Goal: Task Accomplishment & Management: Complete application form

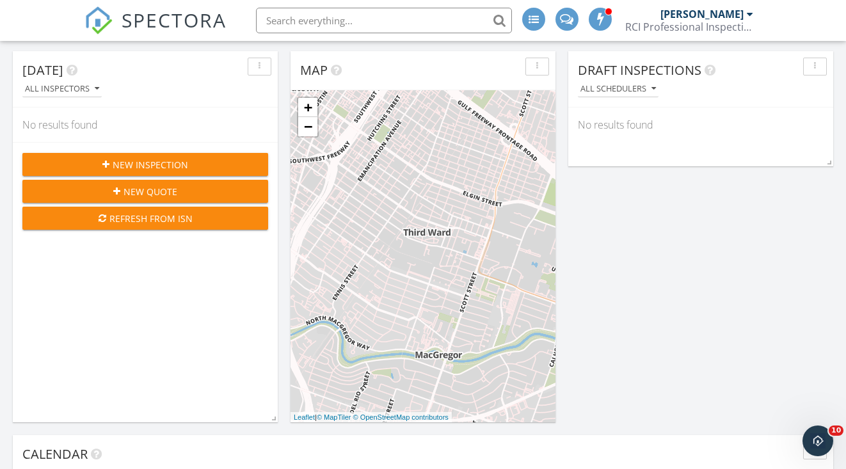
scroll to position [127, 0]
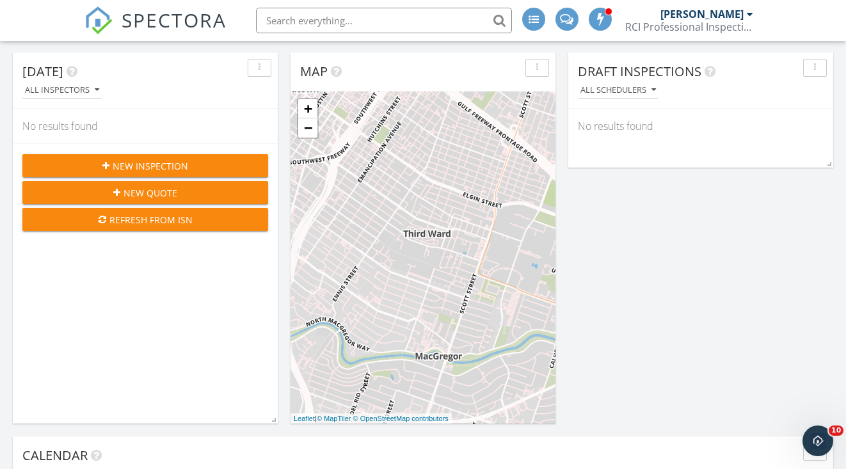
click at [134, 161] on span "New Inspection" at bounding box center [151, 165] width 76 height 13
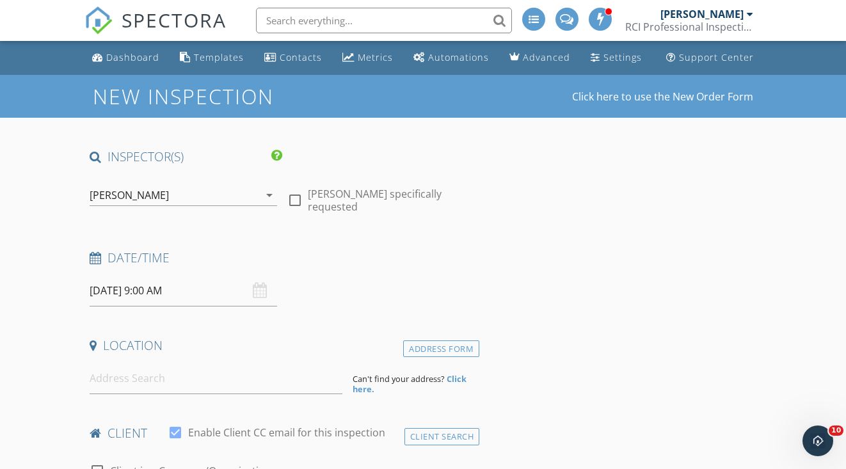
click at [163, 287] on input "09/30/2025 9:00 AM" at bounding box center [183, 290] width 187 height 31
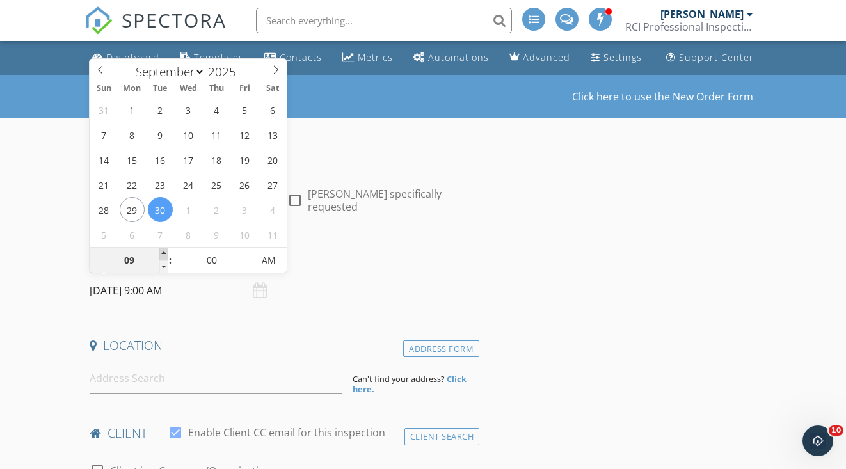
type input "10"
type input "09/30/2025 10:00 AM"
click at [163, 252] on span at bounding box center [163, 254] width 9 height 13
type input "11"
type input "09/30/2025 11:00 AM"
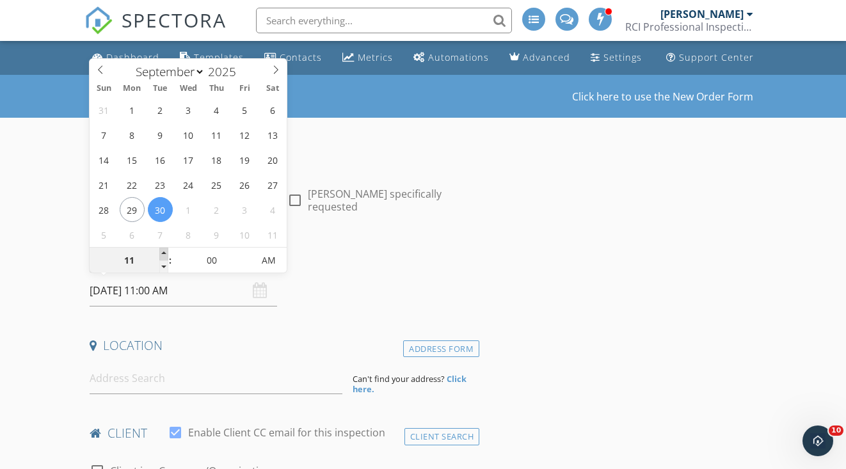
click at [163, 252] on span at bounding box center [163, 254] width 9 height 13
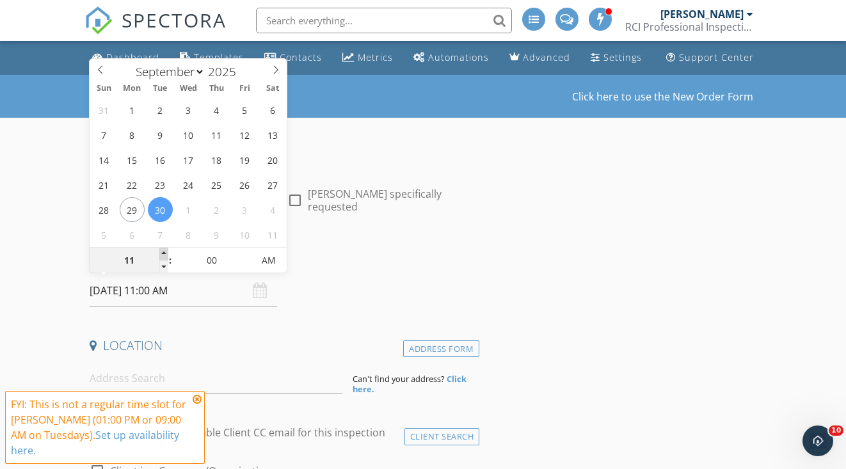
type input "12"
type input "[DATE] 12:00 PM"
click at [163, 252] on span at bounding box center [163, 254] width 9 height 13
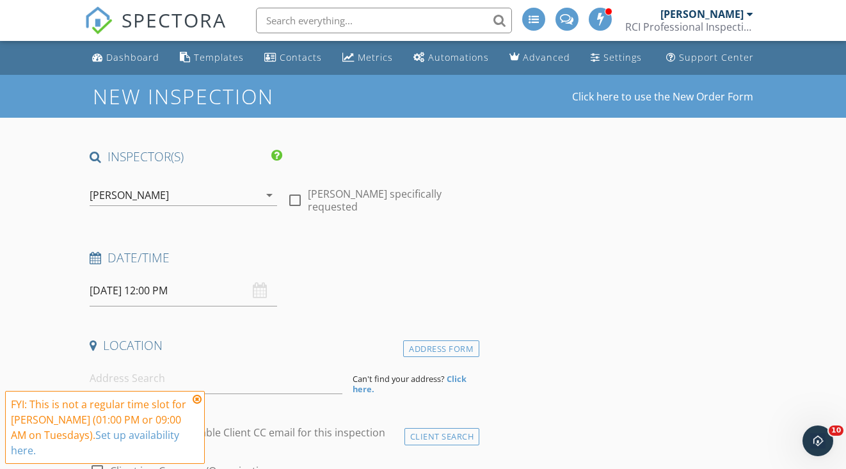
click at [195, 398] on icon at bounding box center [197, 399] width 9 height 10
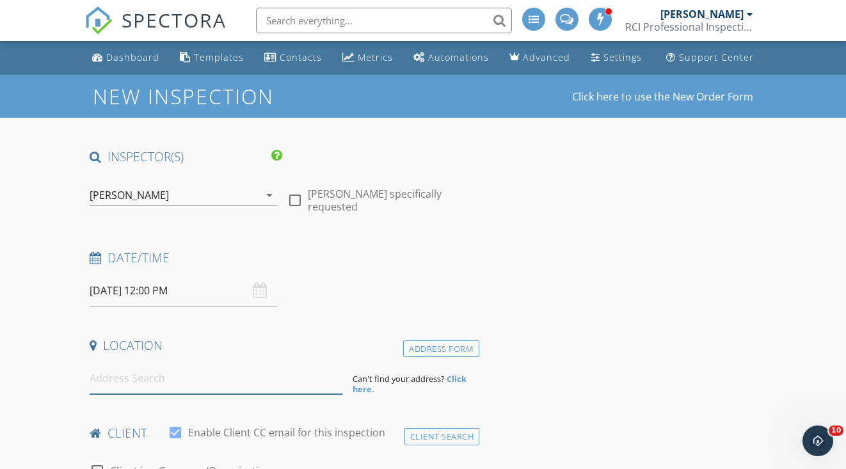
click at [164, 386] on input at bounding box center [216, 378] width 253 height 31
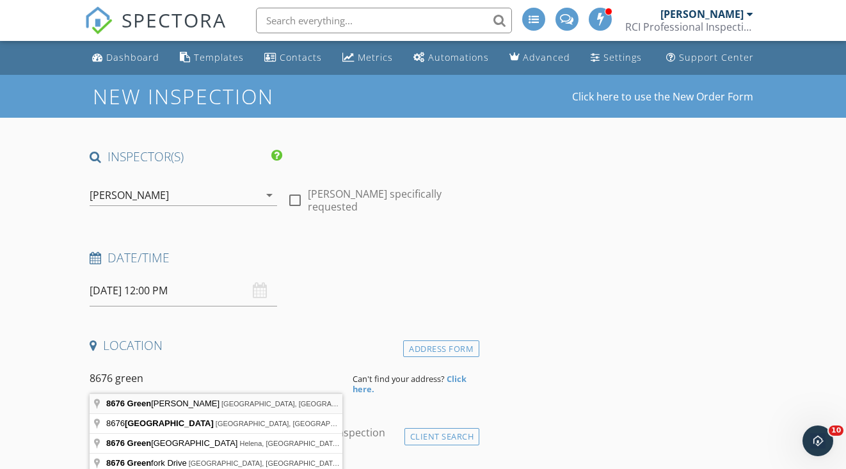
type input "8676 Green Kolbe Lane, Houston, TX, USA"
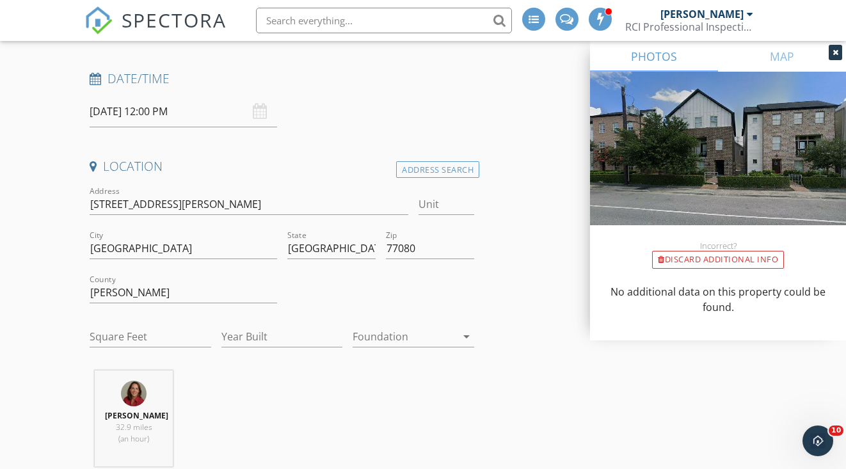
scroll to position [181, 0]
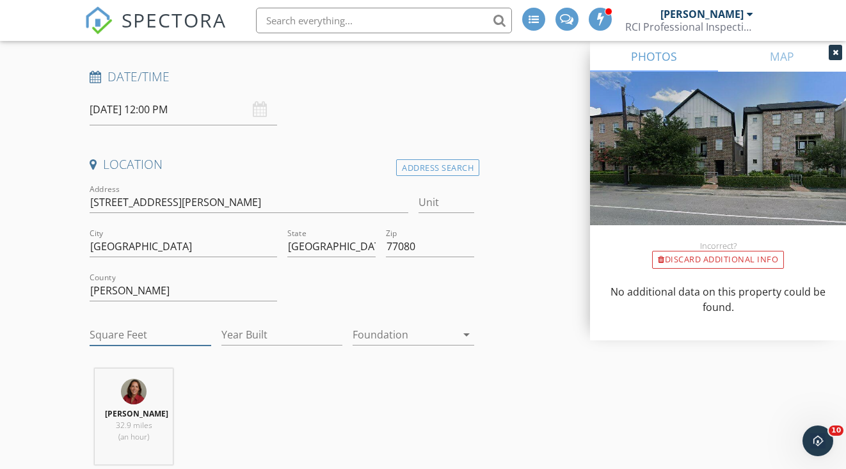
click at [122, 332] on input "Square Feet" at bounding box center [151, 334] width 122 height 21
type input "2400"
click at [250, 334] on input "Year Built" at bounding box center [282, 334] width 122 height 21
type input "2015"
click at [376, 332] on div at bounding box center [405, 334] width 104 height 20
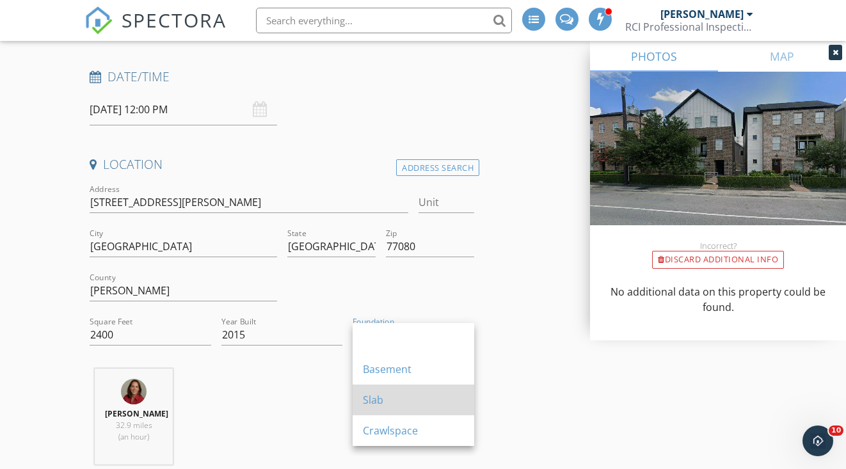
click at [386, 400] on div "Slab" at bounding box center [413, 399] width 101 height 15
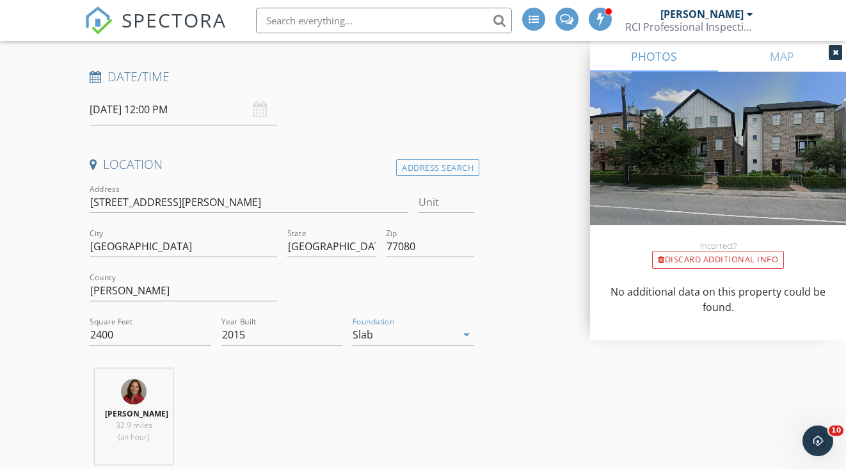
click at [835, 54] on icon at bounding box center [836, 53] width 6 height 8
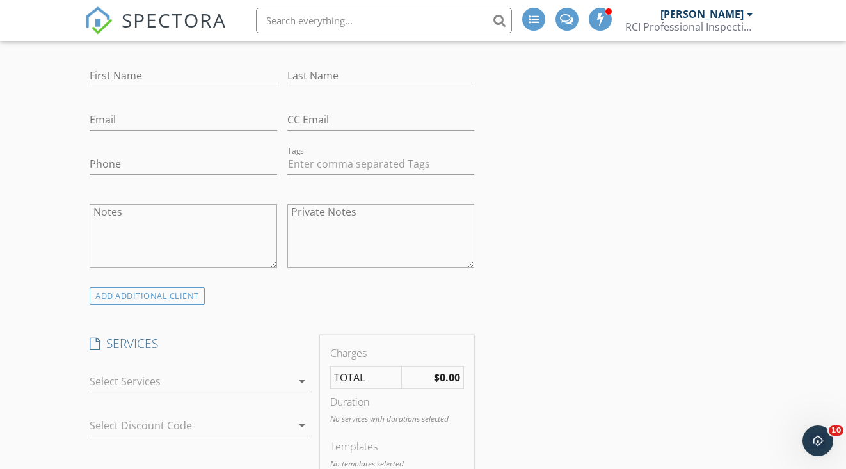
scroll to position [710, 0]
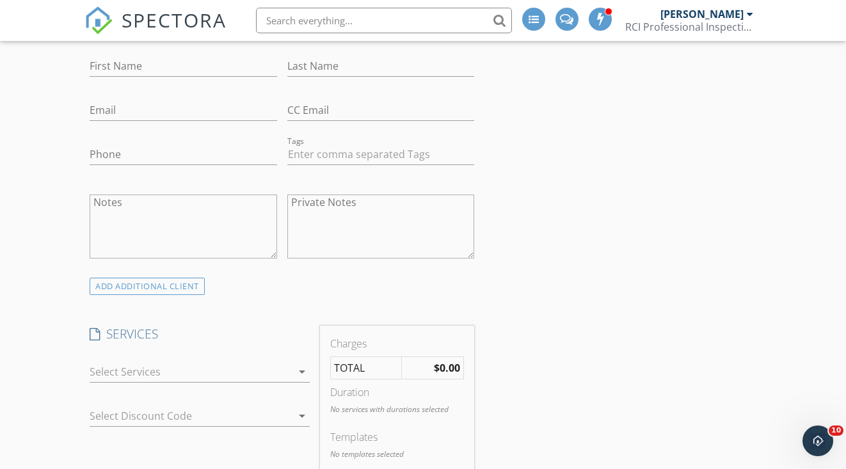
click at [103, 363] on div at bounding box center [191, 372] width 202 height 20
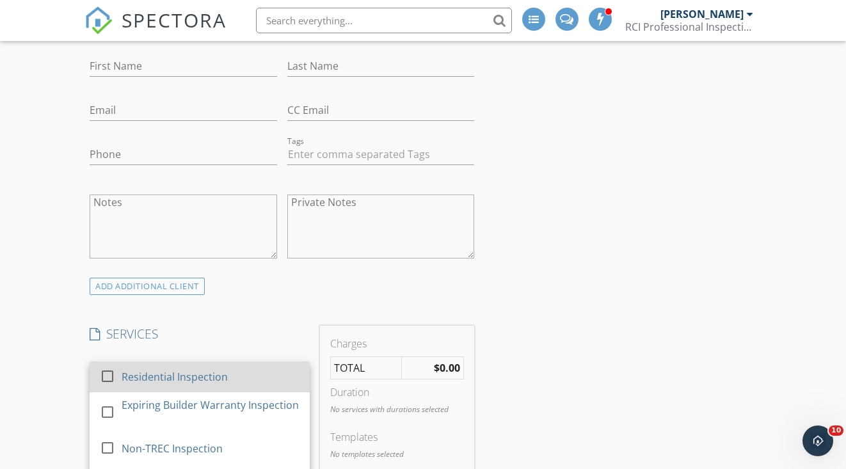
click at [107, 369] on div at bounding box center [108, 376] width 22 height 22
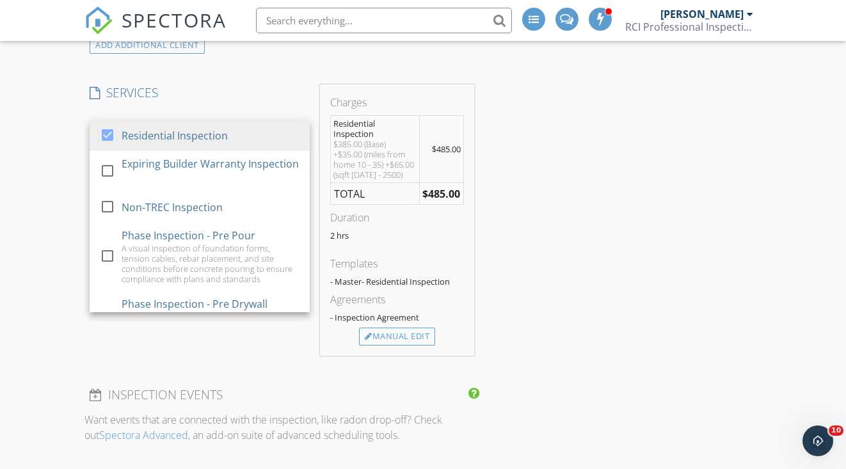
scroll to position [985, 0]
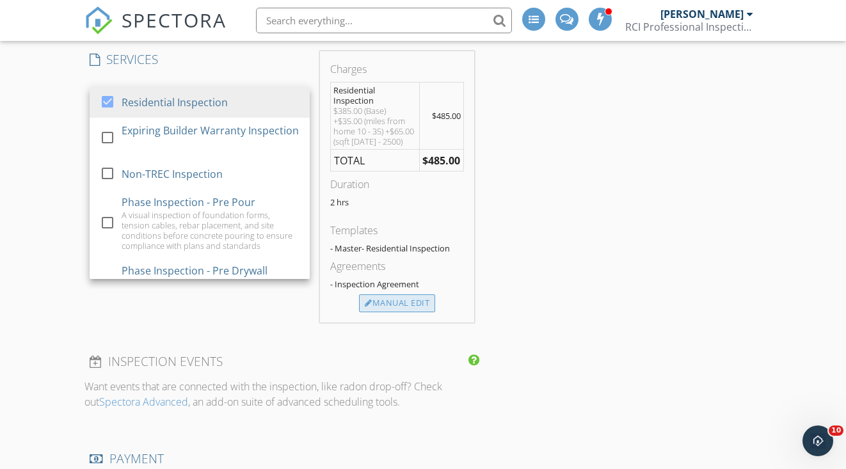
click at [380, 309] on div "Manual Edit" at bounding box center [397, 303] width 76 height 18
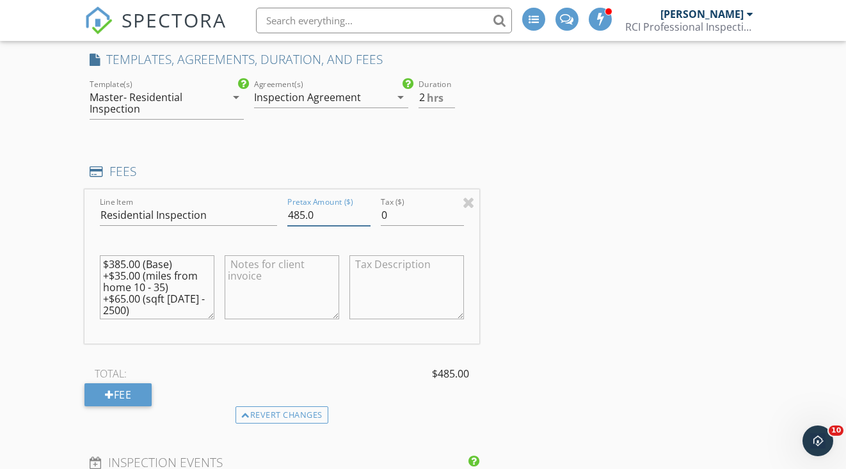
click at [301, 209] on input "485.0" at bounding box center [328, 215] width 83 height 21
type input "465.0"
click at [74, 251] on div "New Inspection Click here to use the New Order Form INSPECTOR(S) check_box Lesl…" at bounding box center [423, 337] width 846 height 2495
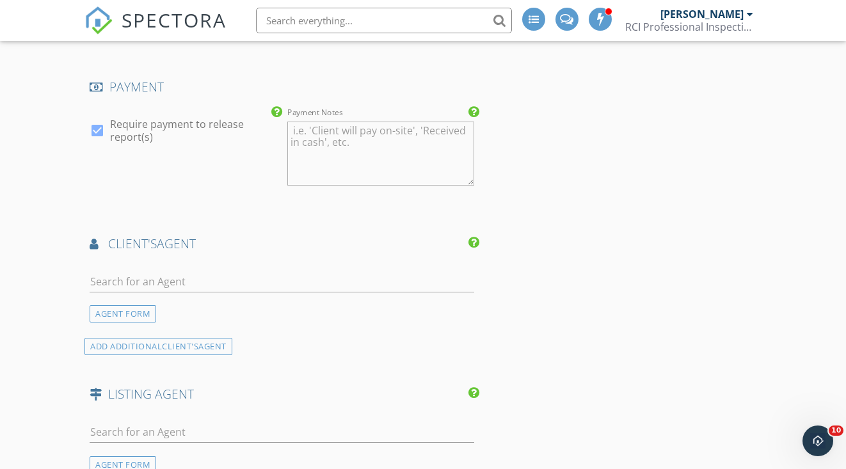
scroll to position [1459, 0]
click at [103, 275] on input "text" at bounding box center [282, 280] width 385 height 21
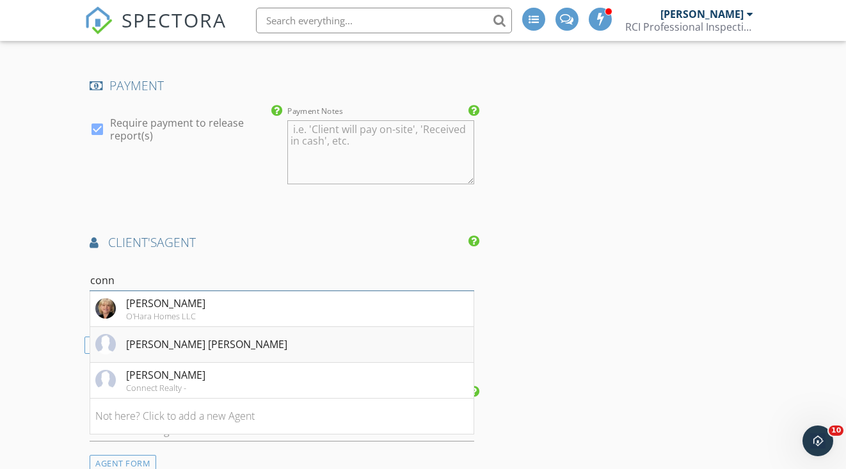
type input "conn"
click at [144, 346] on div "[PERSON_NAME] [PERSON_NAME]" at bounding box center [206, 344] width 161 height 15
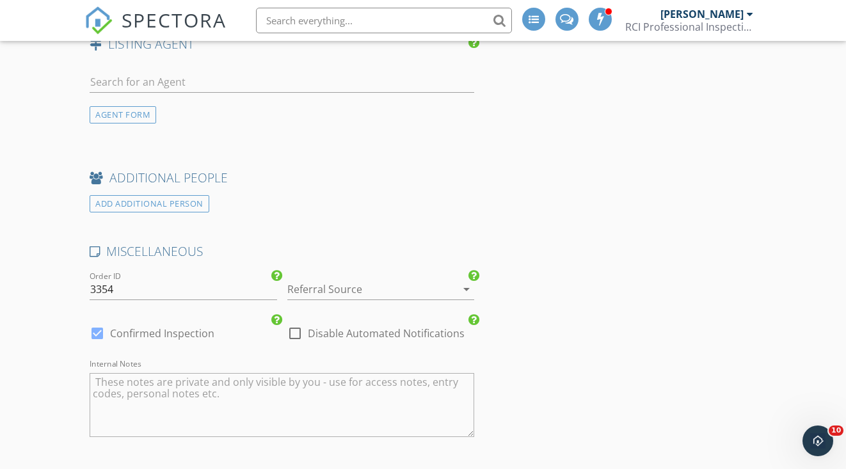
scroll to position [2054, 0]
click at [346, 285] on div at bounding box center [362, 286] width 151 height 20
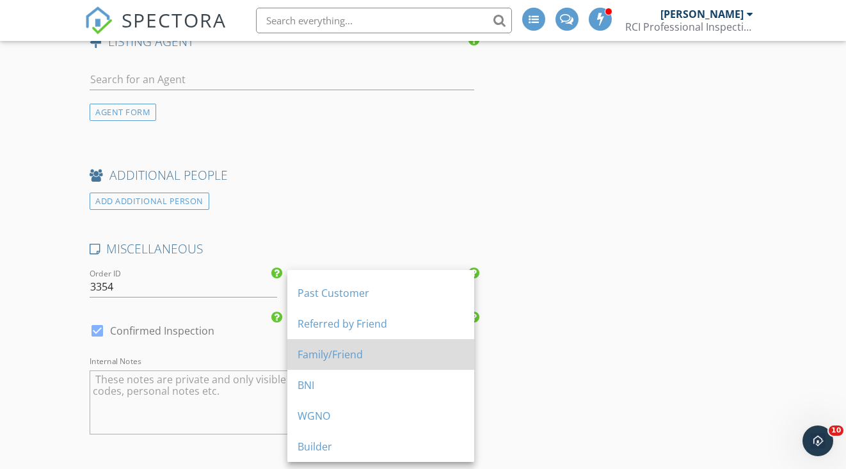
scroll to position [84, 0]
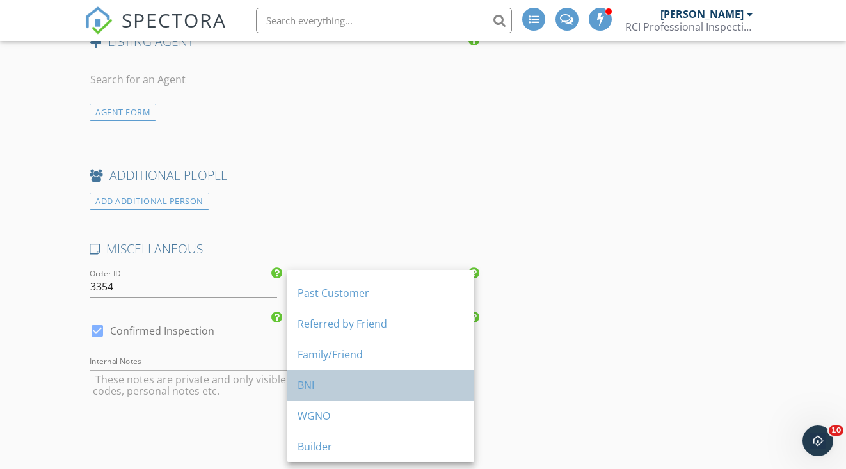
click at [310, 387] on div "BNI" at bounding box center [381, 385] width 166 height 15
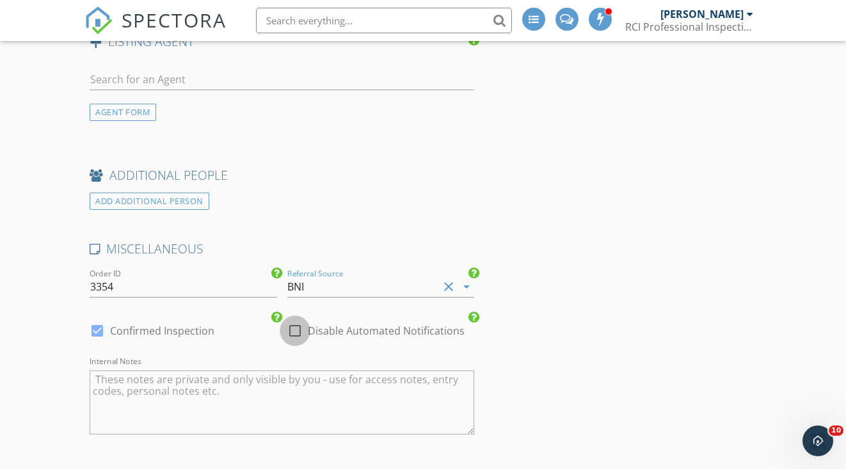
click at [294, 326] on div at bounding box center [295, 331] width 22 height 22
checkbox input "true"
click at [93, 322] on div at bounding box center [97, 331] width 22 height 22
checkbox input "false"
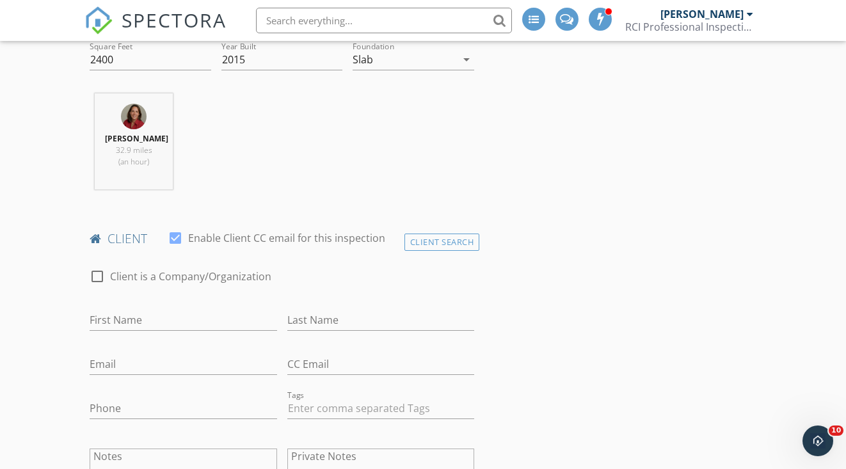
scroll to position [456, 0]
type input "[PERSON_NAME]"
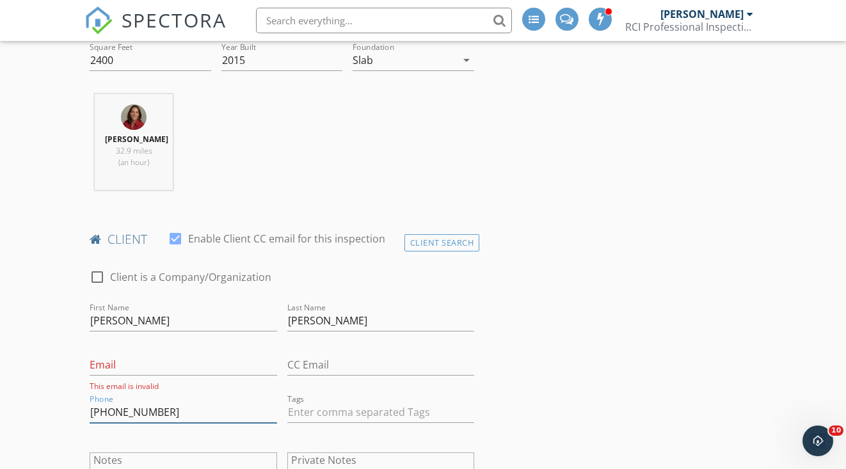
type input "[PHONE_NUMBER]"
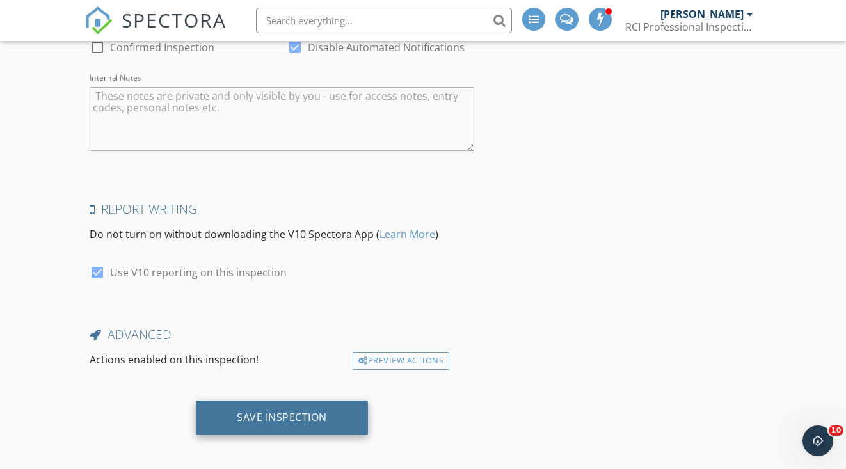
scroll to position [2340, 0]
click at [236, 403] on div "Save Inspection" at bounding box center [282, 418] width 172 height 35
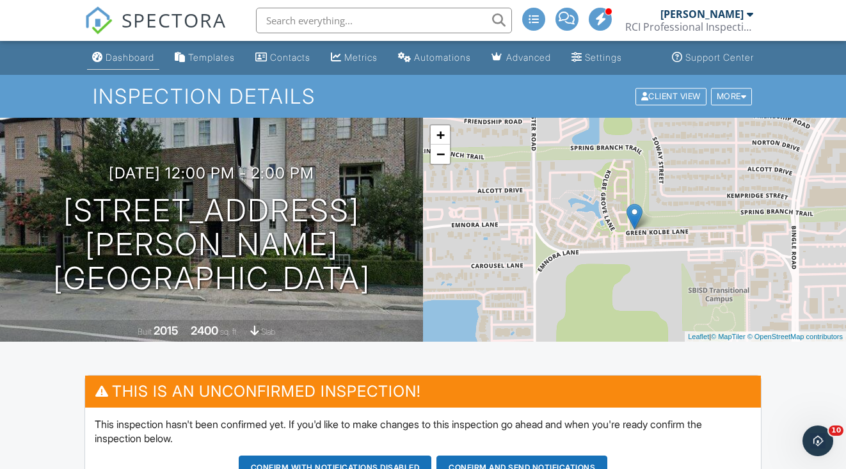
click at [132, 53] on div "Dashboard" at bounding box center [130, 57] width 49 height 11
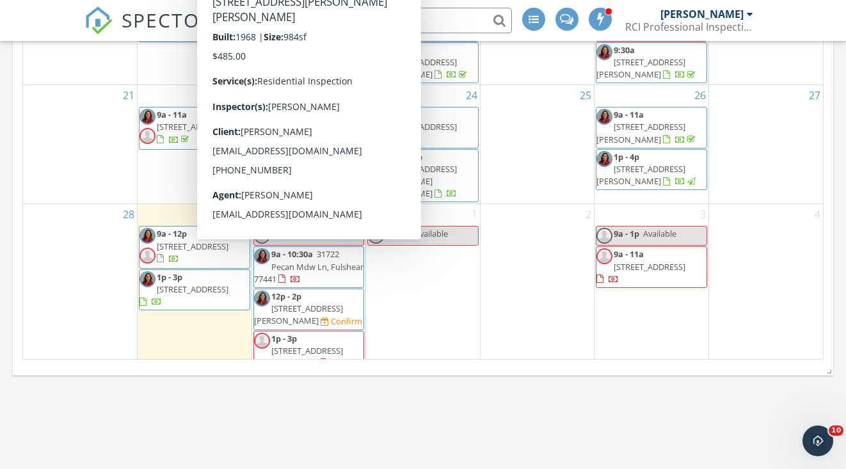
scroll to position [816, 0]
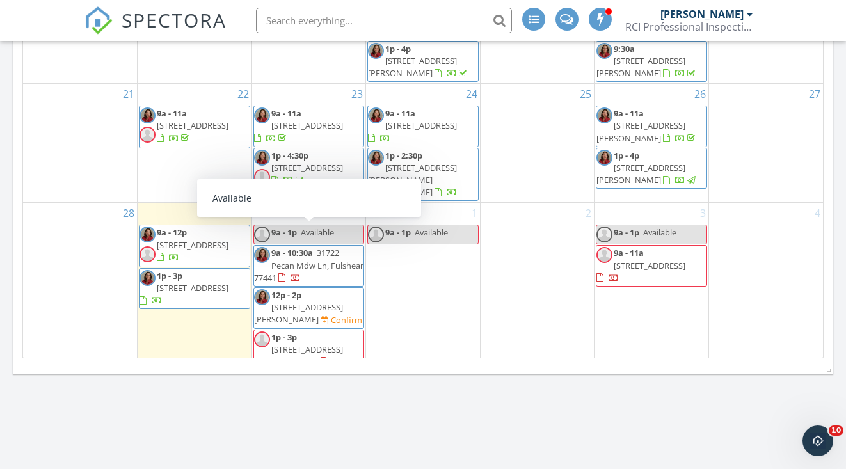
click at [297, 235] on span "9a - 1p" at bounding box center [284, 233] width 26 height 12
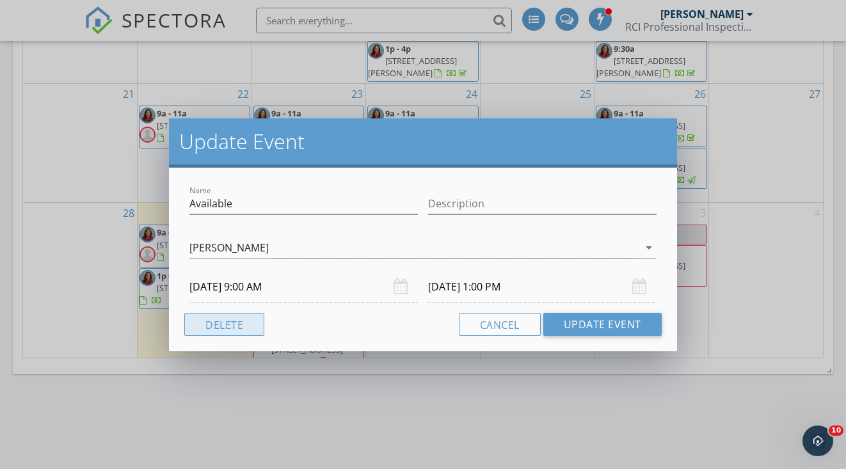
click at [225, 319] on button "Delete" at bounding box center [224, 324] width 80 height 23
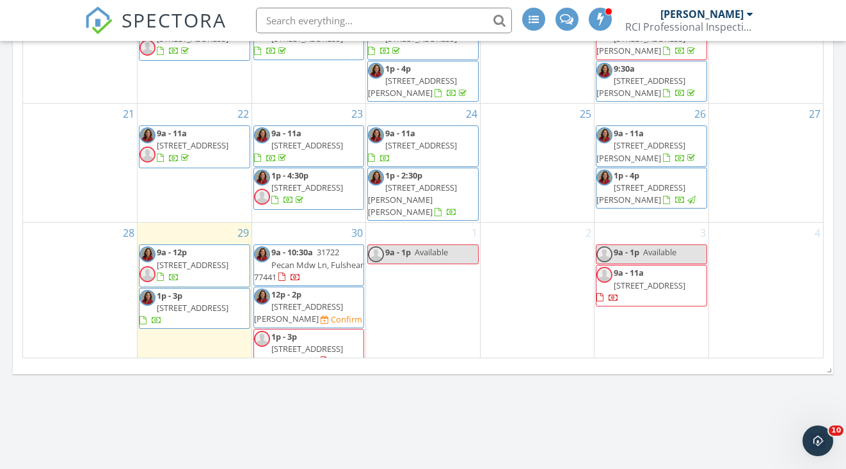
scroll to position [85, 0]
